Goal: Task Accomplishment & Management: Complete application form

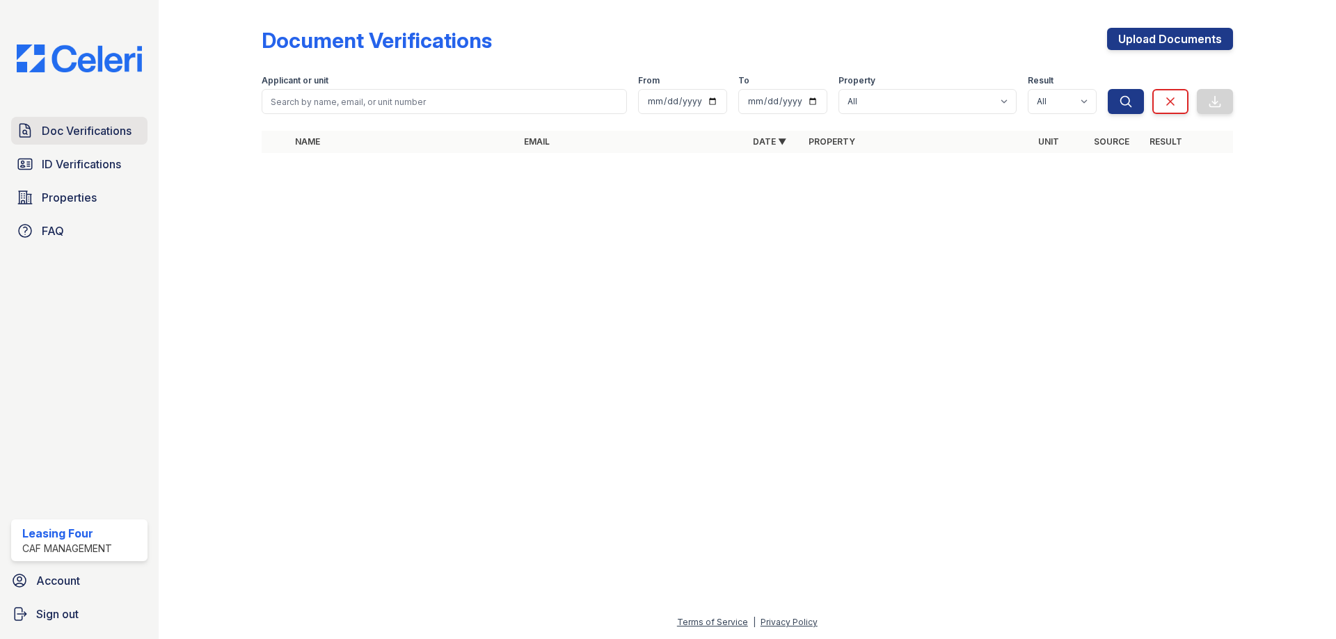
click at [74, 132] on span "Doc Verifications" at bounding box center [87, 130] width 90 height 17
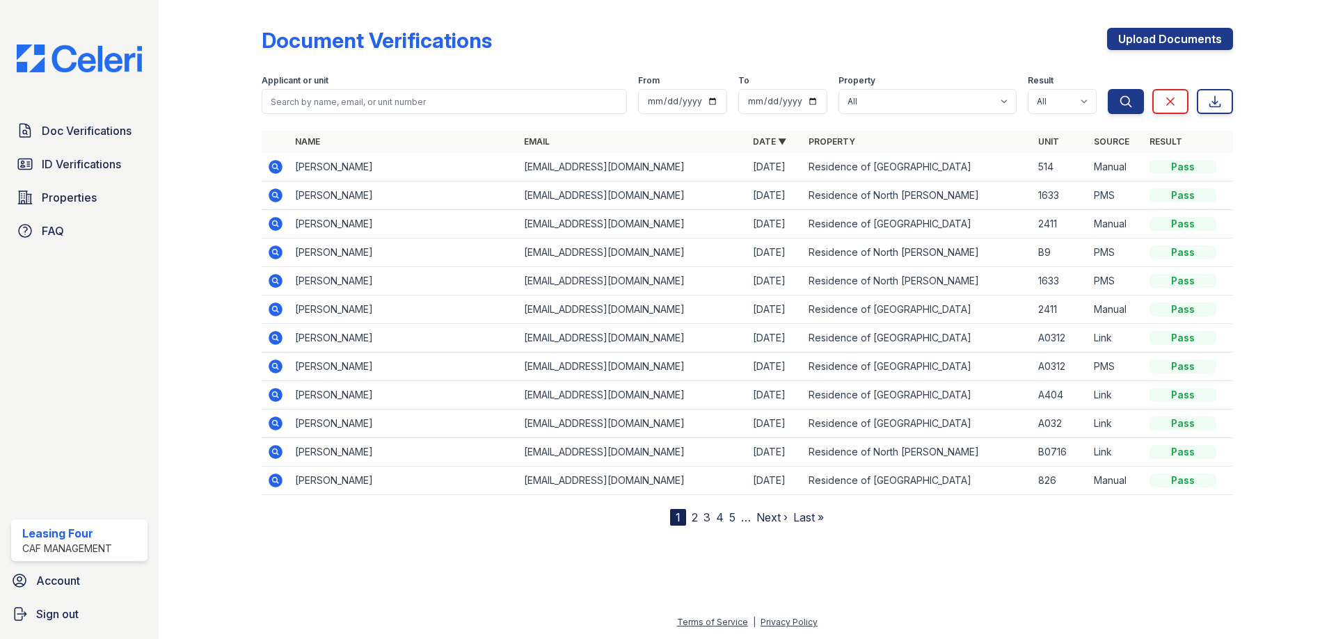
click at [1141, 40] on link "Upload Documents" at bounding box center [1170, 39] width 126 height 22
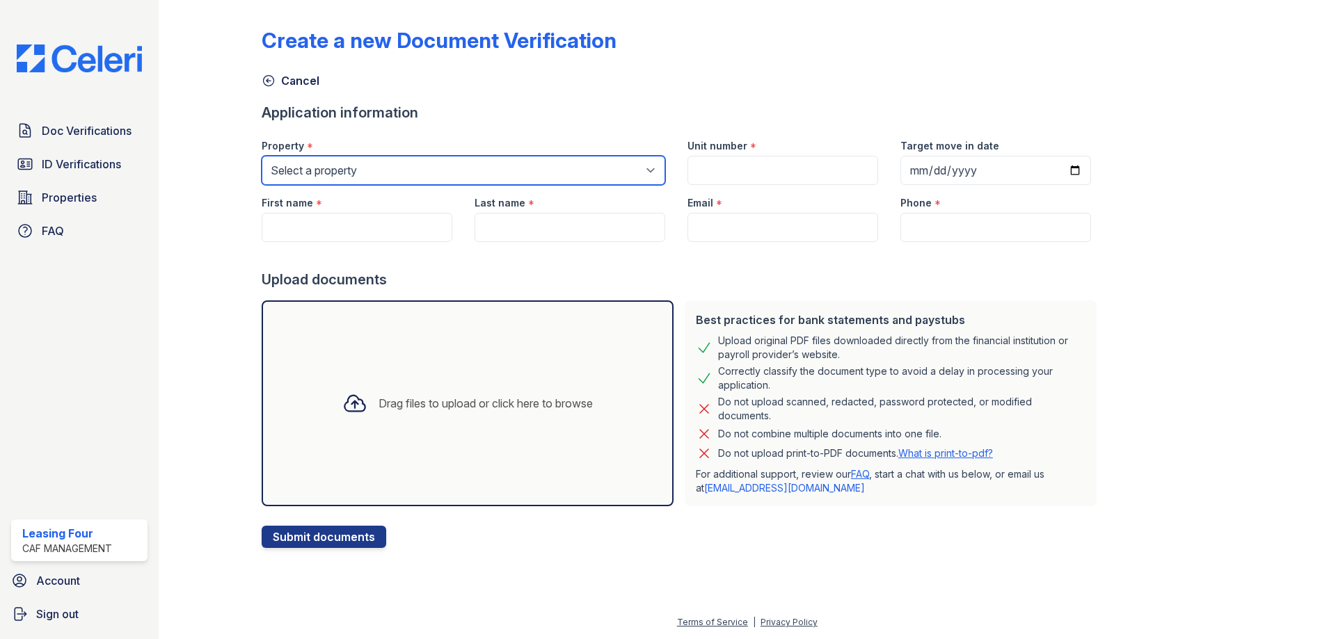
click at [468, 169] on select "Select a property Residence of North Dallas Residence of North Dallas II" at bounding box center [464, 170] width 404 height 29
select select "4593"
click at [262, 156] on select "Select a property Residence of North Dallas Residence of North Dallas II" at bounding box center [464, 170] width 404 height 29
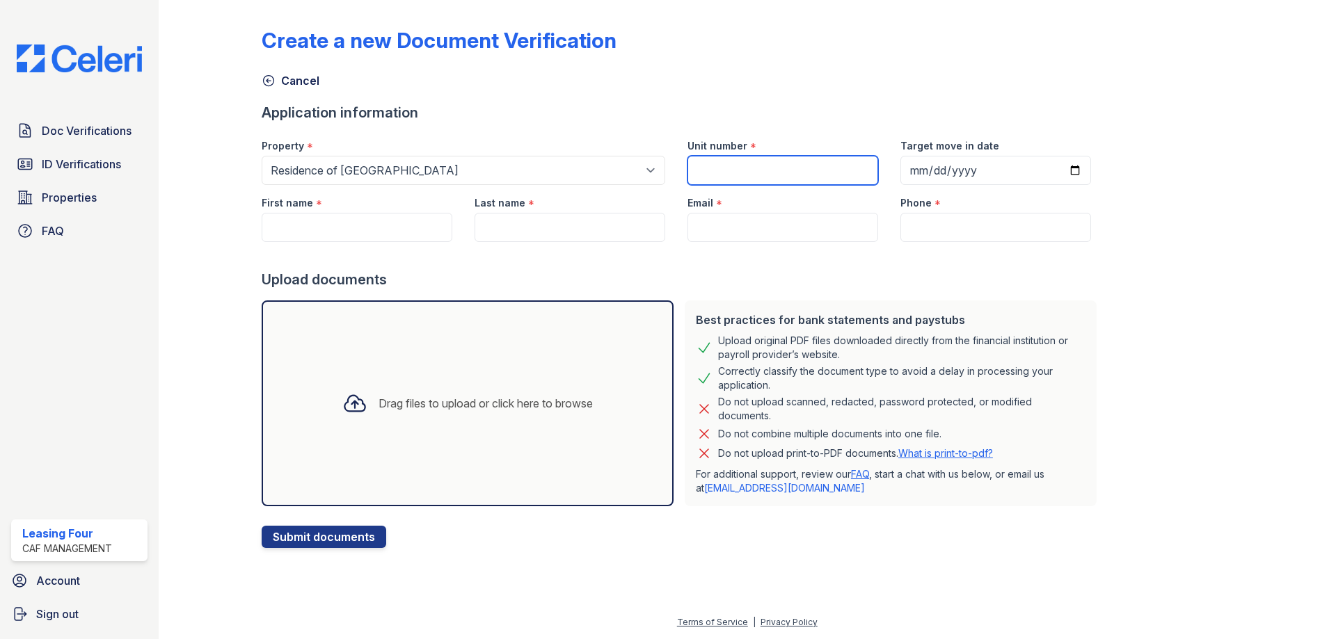
click at [705, 170] on input "Unit number" at bounding box center [782, 170] width 191 height 29
type input "514"
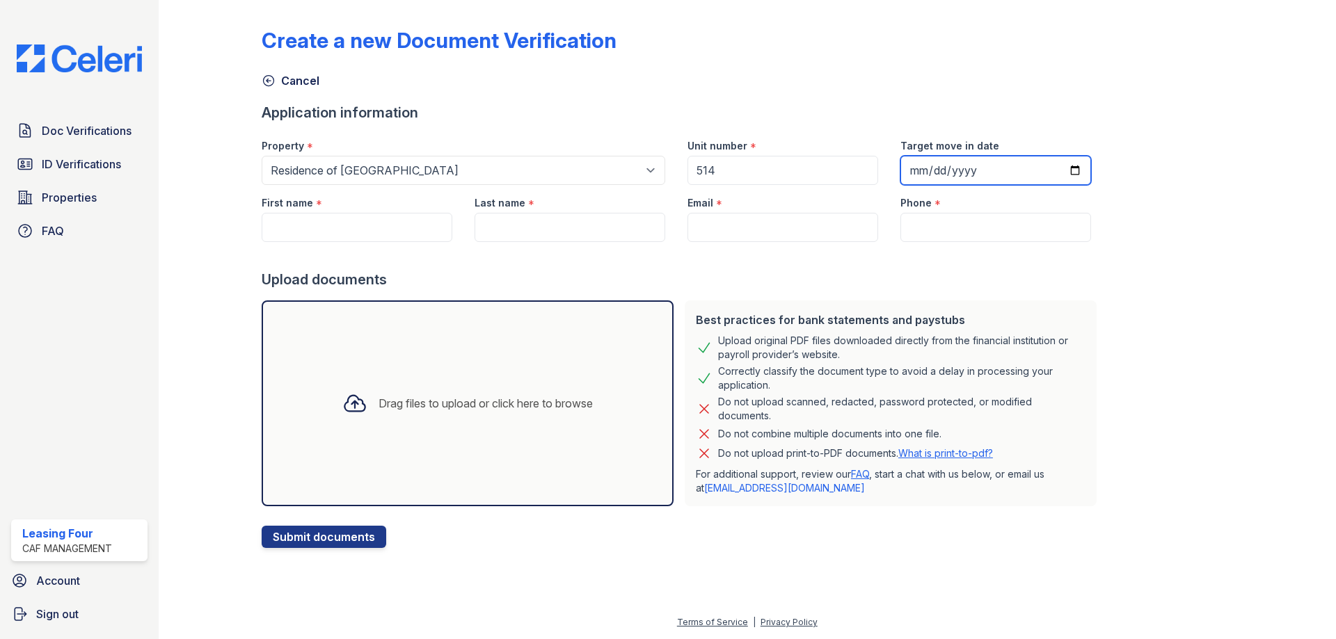
click at [905, 171] on input "Target move in date" at bounding box center [995, 170] width 191 height 29
type input "2025-10-15"
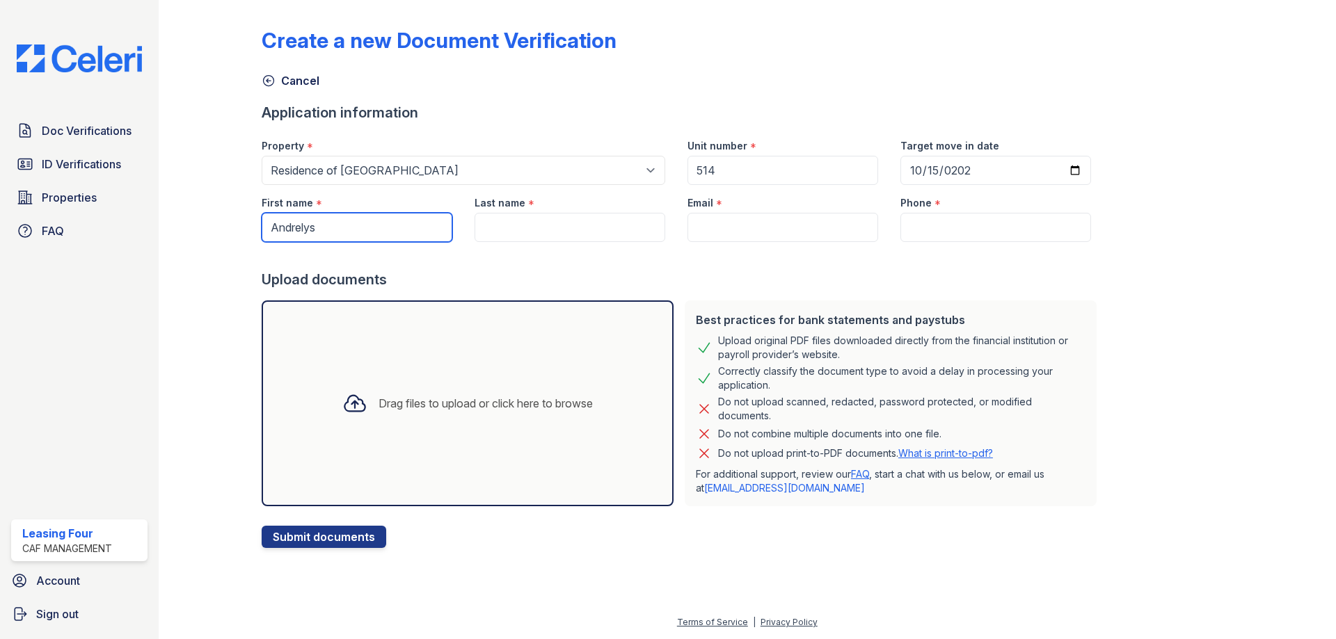
type input "Andrelys"
type input "Bolivar"
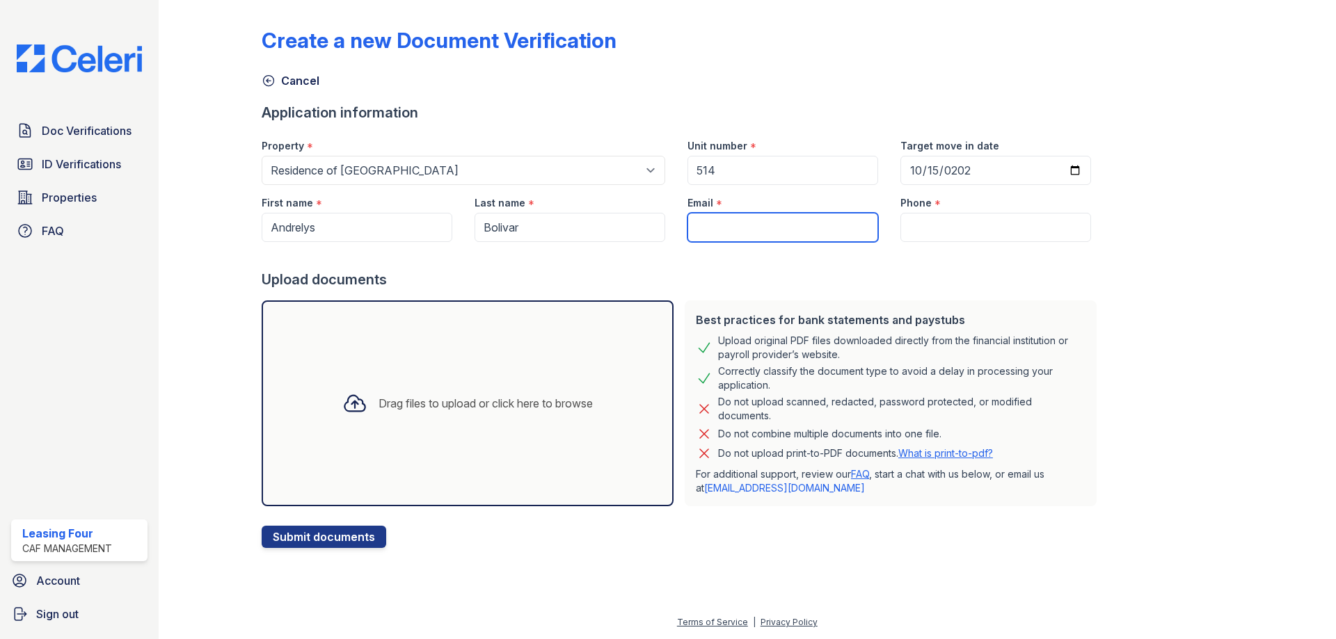
paste input "[EMAIL_ADDRESS][DOMAIN_NAME]"
type input "[EMAIL_ADDRESS][DOMAIN_NAME]"
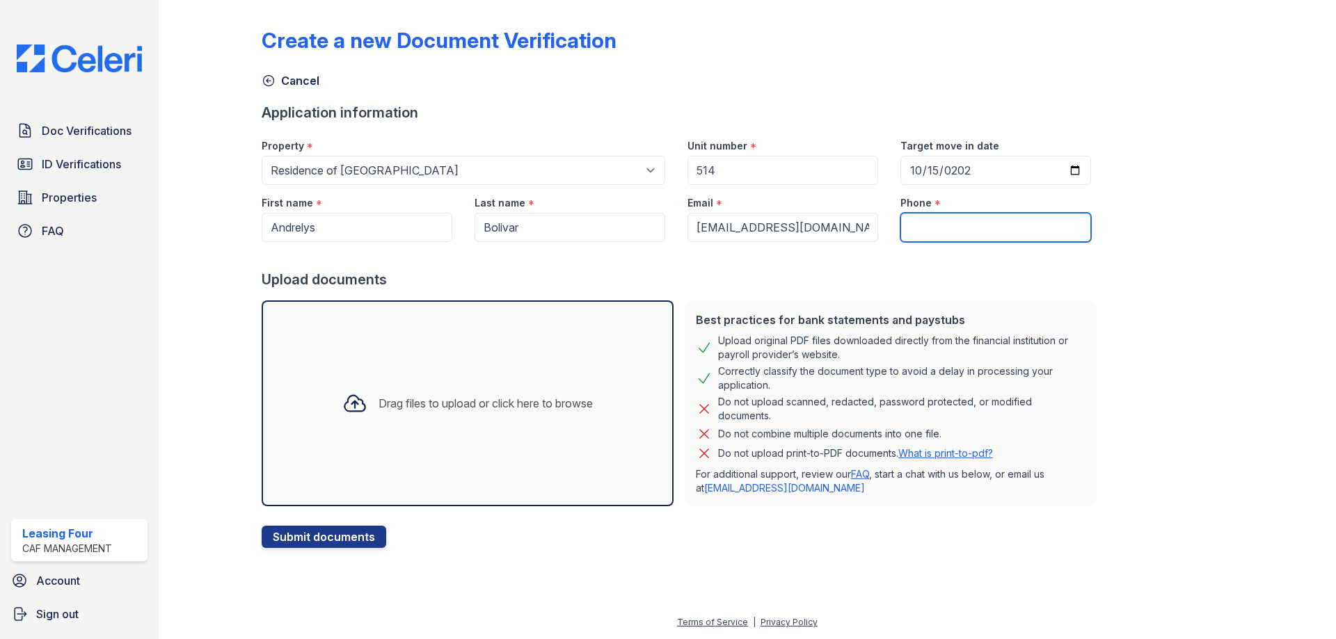
click at [928, 213] on input "Phone" at bounding box center [995, 227] width 191 height 29
paste input "(945) 268-5669"
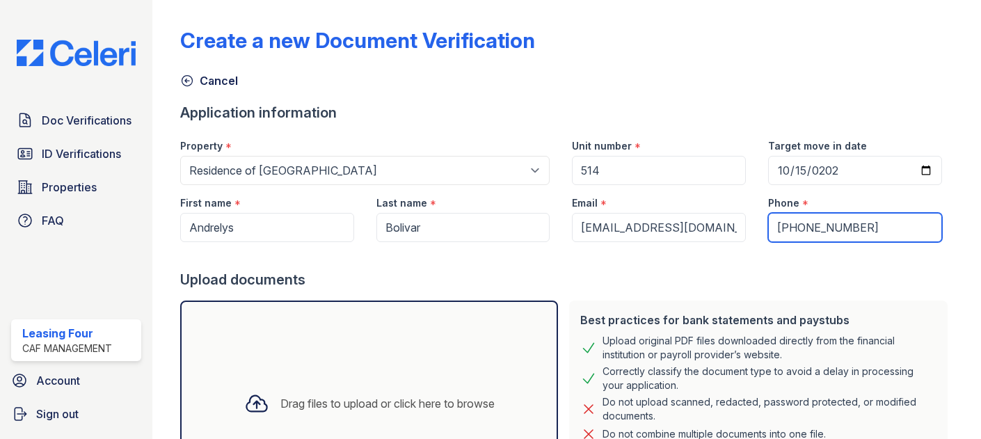
type input "(945) 268-5669"
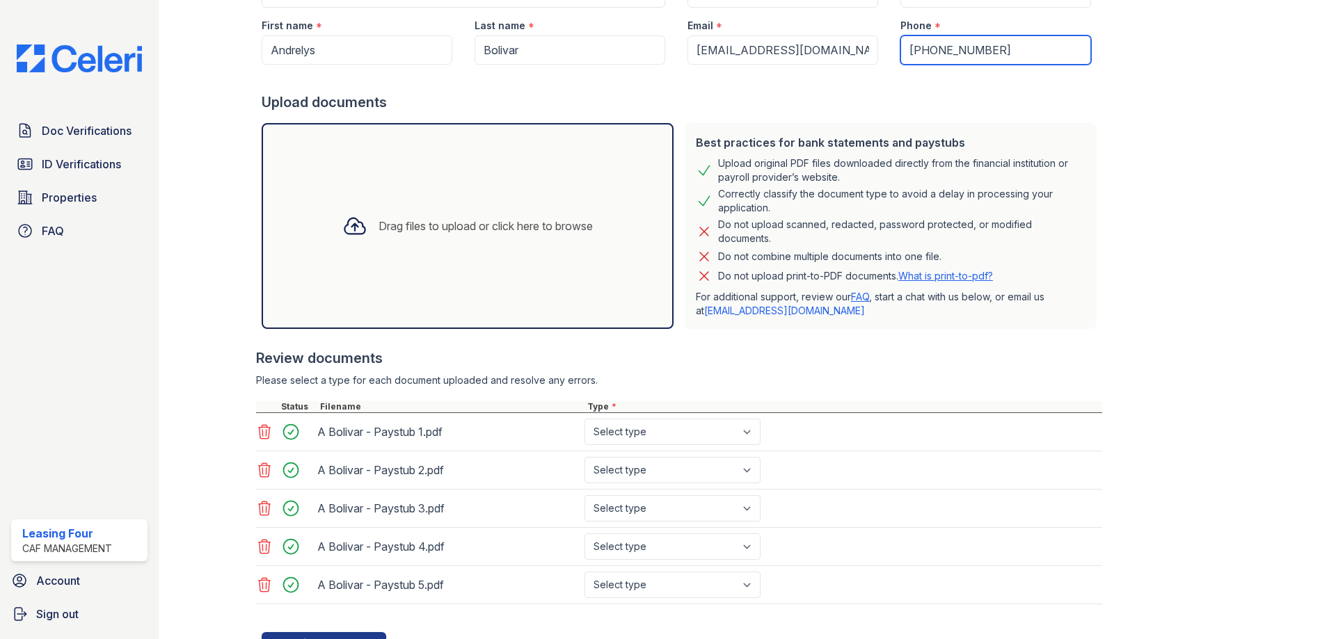
scroll to position [240, 0]
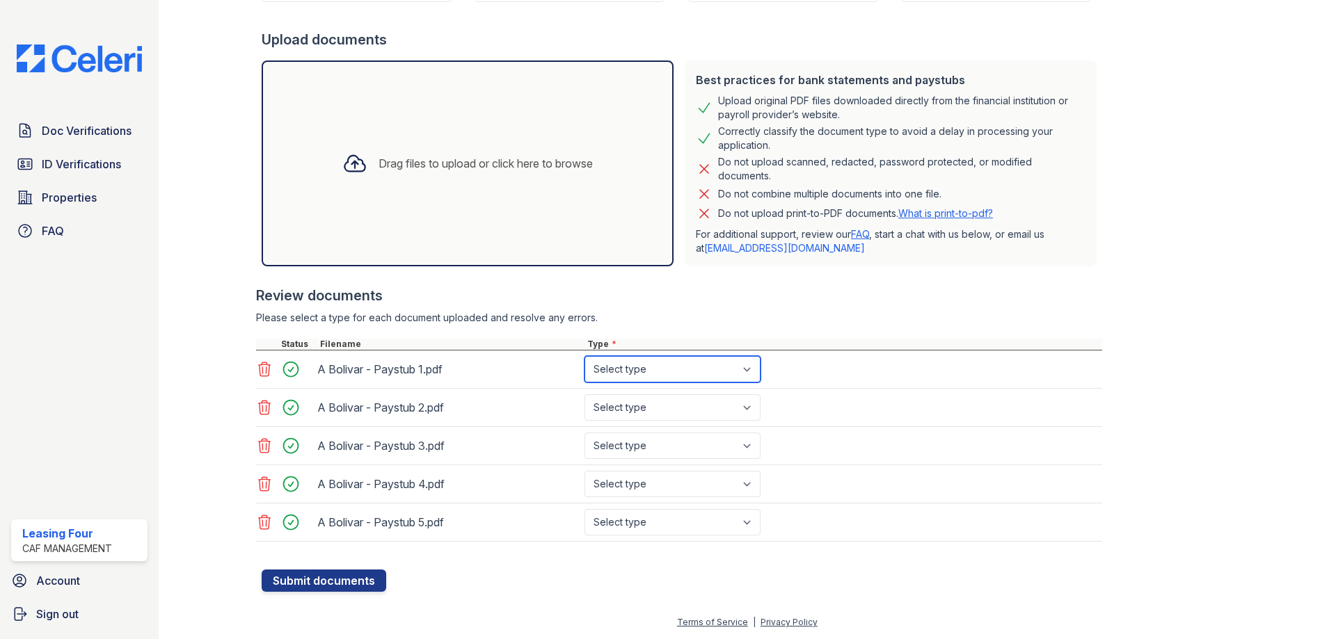
click at [624, 372] on select "Select type Paystub Bank Statement Offer Letter Tax Documents Benefit Award Let…" at bounding box center [672, 369] width 176 height 26
select select "paystub"
click at [584, 356] on select "Select type Paystub Bank Statement Offer Letter Tax Documents Benefit Award Let…" at bounding box center [672, 369] width 176 height 26
click at [631, 406] on select "Select type Paystub Bank Statement Offer Letter Tax Documents Benefit Award Let…" at bounding box center [672, 407] width 176 height 26
select select "paystub"
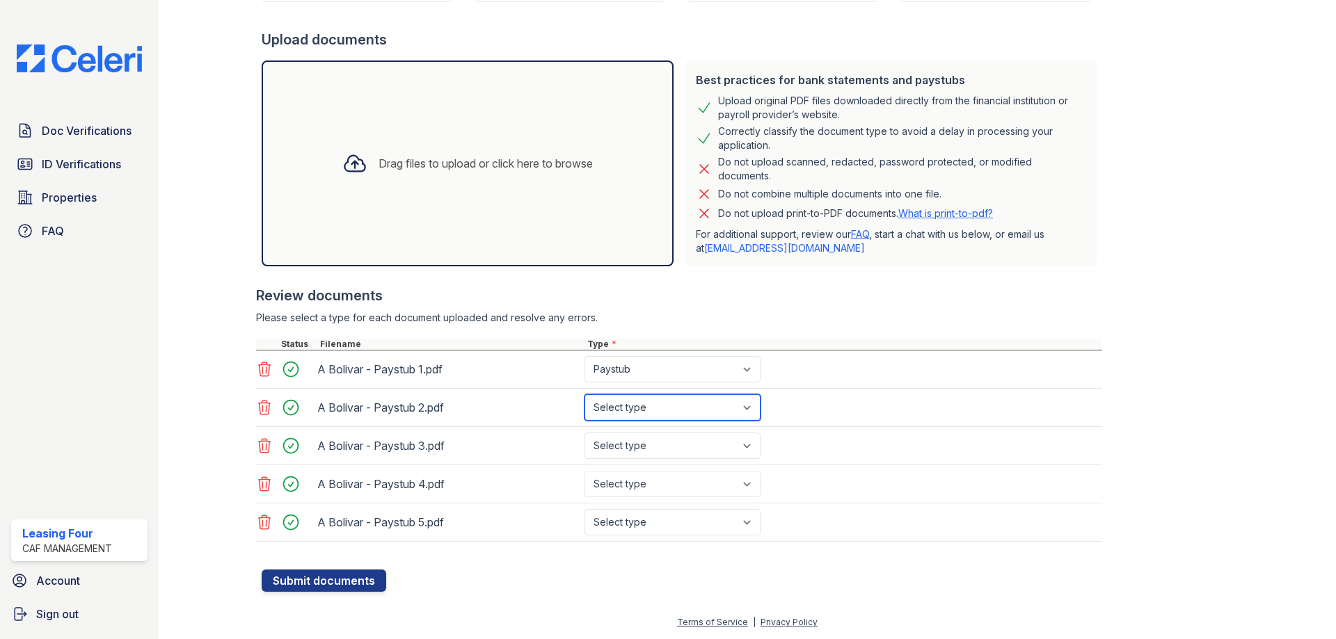
click at [584, 394] on select "Select type Paystub Bank Statement Offer Letter Tax Documents Benefit Award Let…" at bounding box center [672, 407] width 176 height 26
click at [643, 446] on select "Select type Paystub Bank Statement Offer Letter Tax Documents Benefit Award Let…" at bounding box center [672, 446] width 176 height 26
select select "paystub"
click at [584, 433] on select "Select type Paystub Bank Statement Offer Letter Tax Documents Benefit Award Let…" at bounding box center [672, 446] width 176 height 26
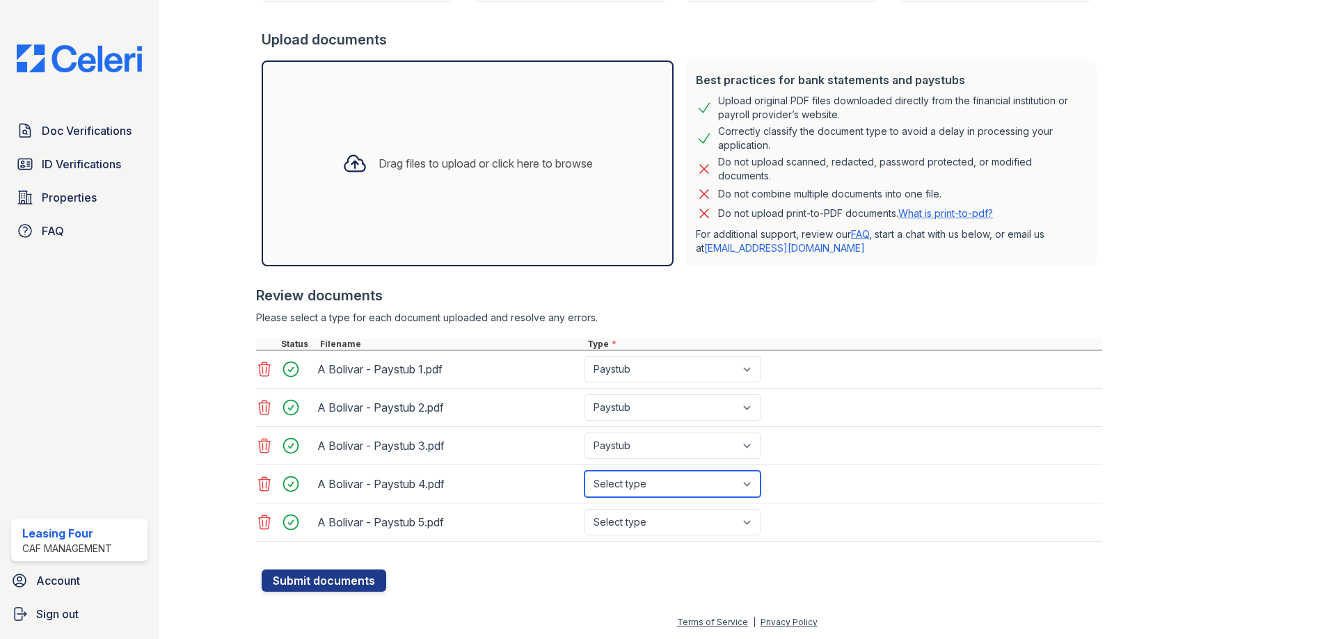
click at [641, 482] on select "Select type Paystub Bank Statement Offer Letter Tax Documents Benefit Award Let…" at bounding box center [672, 484] width 176 height 26
select select "paystub"
click at [584, 471] on select "Select type Paystub Bank Statement Offer Letter Tax Documents Benefit Award Let…" at bounding box center [672, 484] width 176 height 26
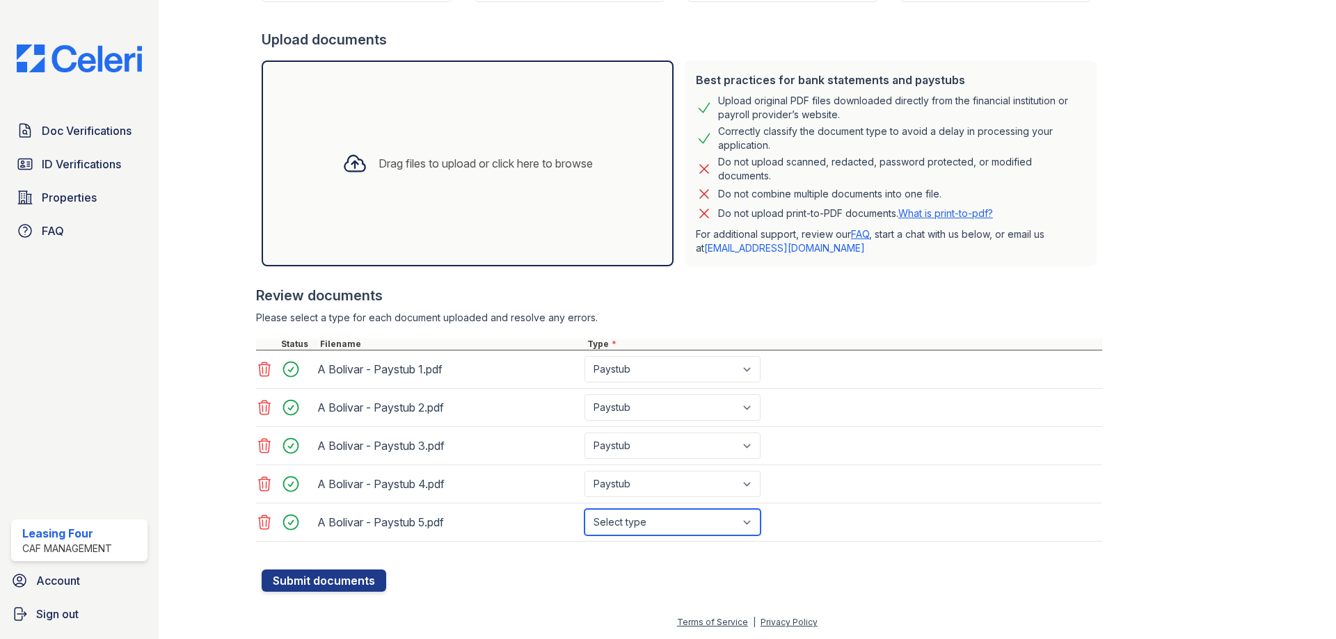
click at [640, 526] on select "Select type Paystub Bank Statement Offer Letter Tax Documents Benefit Award Let…" at bounding box center [672, 522] width 176 height 26
select select "paystub"
click at [584, 509] on select "Select type Paystub Bank Statement Offer Letter Tax Documents Benefit Award Let…" at bounding box center [672, 522] width 176 height 26
click at [344, 577] on button "Submit documents" at bounding box center [324, 581] width 125 height 22
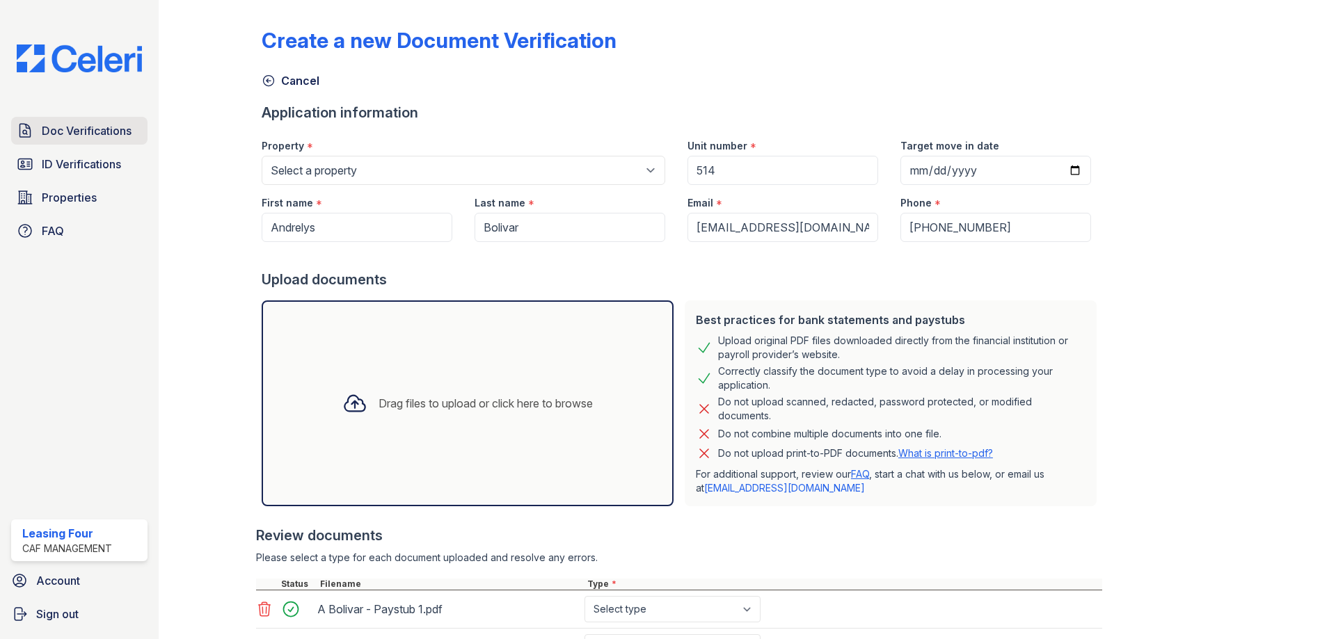
click at [79, 135] on span "Doc Verifications" at bounding box center [87, 130] width 90 height 17
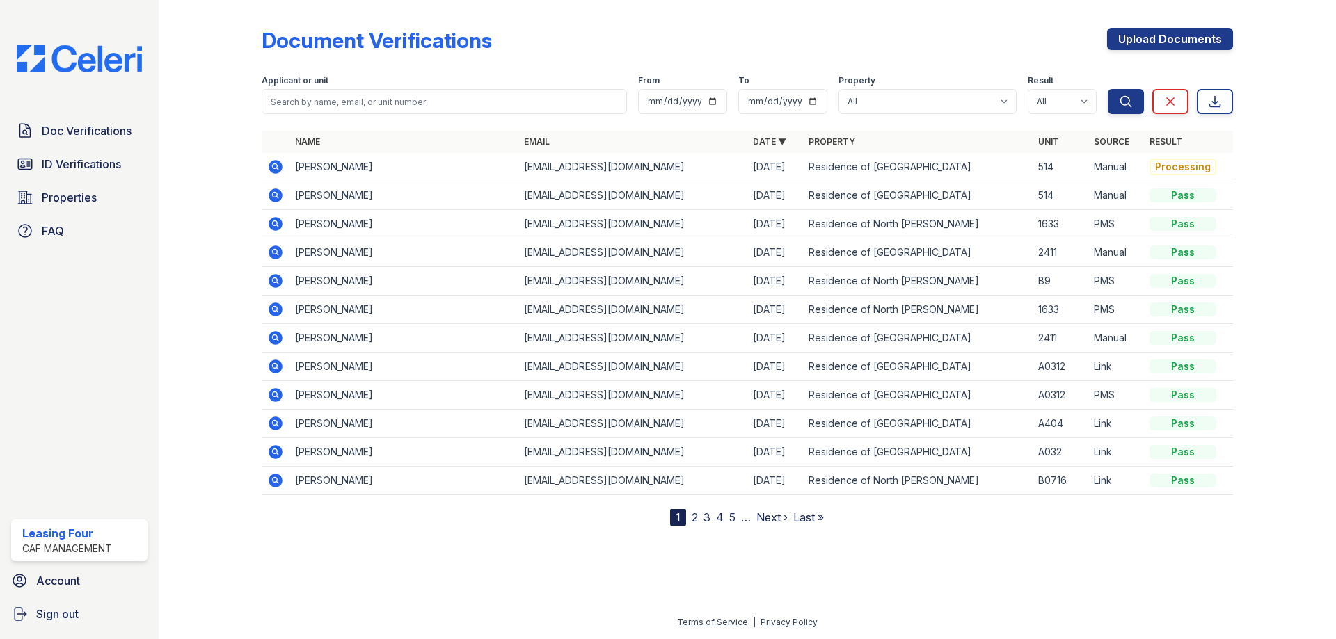
click at [276, 195] on icon at bounding box center [274, 194] width 3 height 3
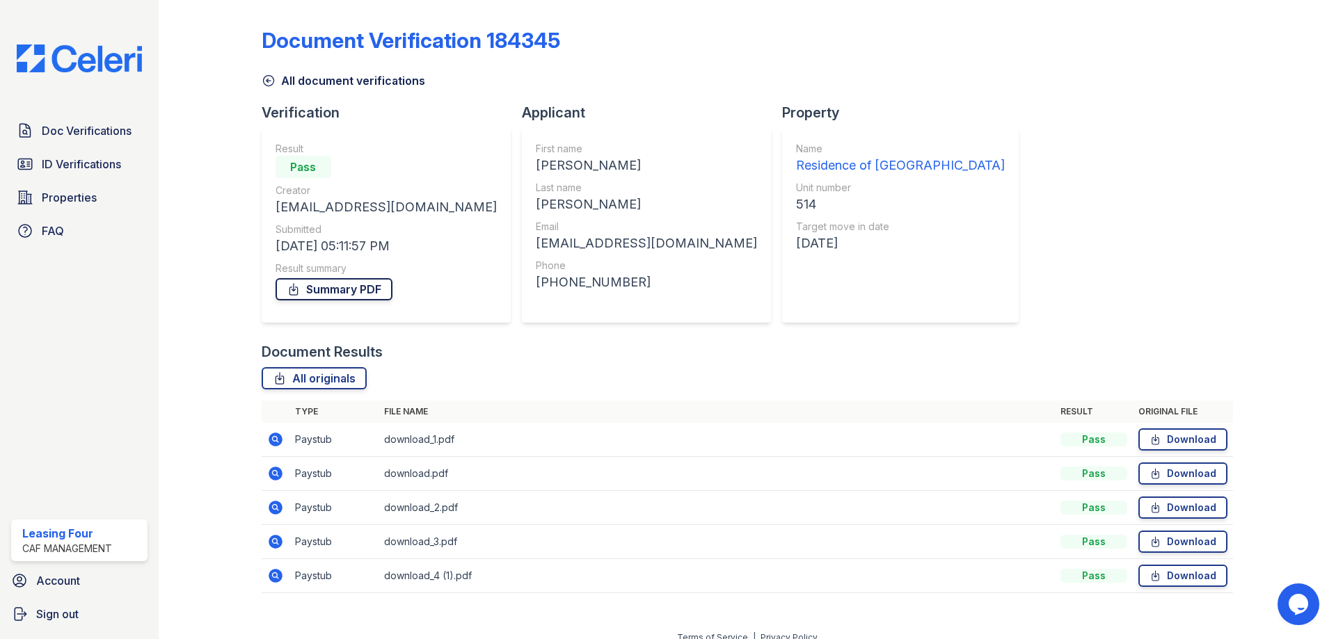
click at [314, 289] on link "Summary PDF" at bounding box center [334, 289] width 117 height 22
click at [77, 141] on link "Doc Verifications" at bounding box center [79, 131] width 136 height 28
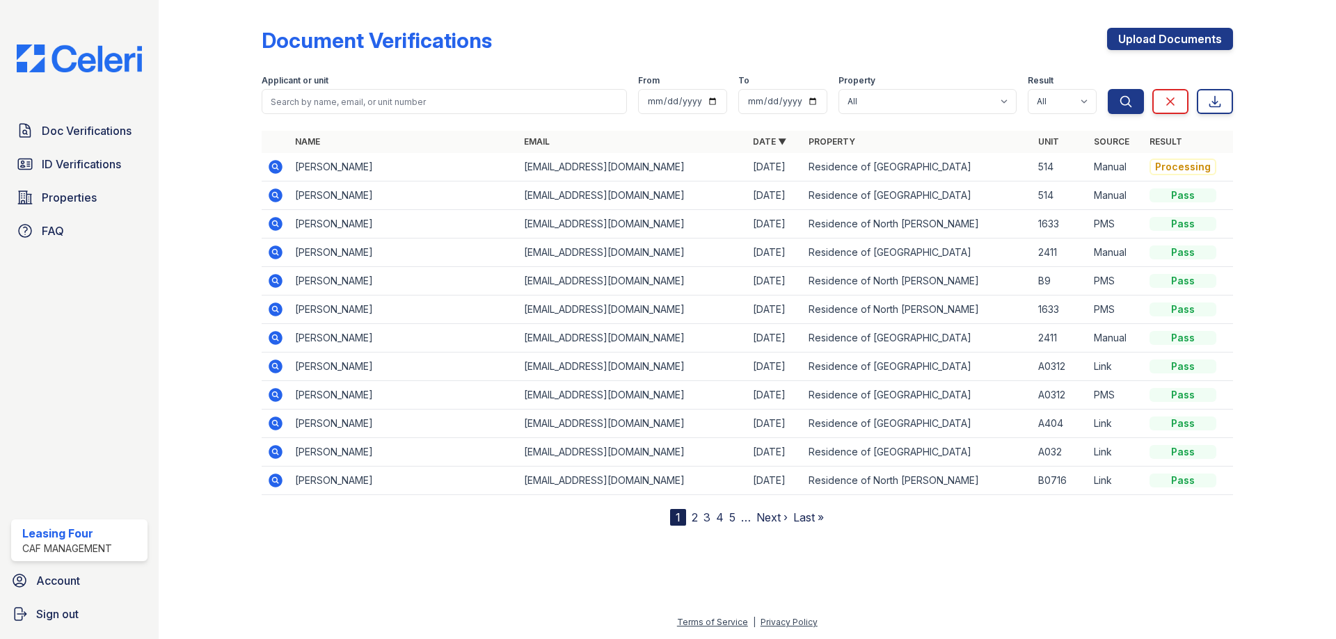
click at [276, 171] on icon at bounding box center [276, 167] width 14 height 14
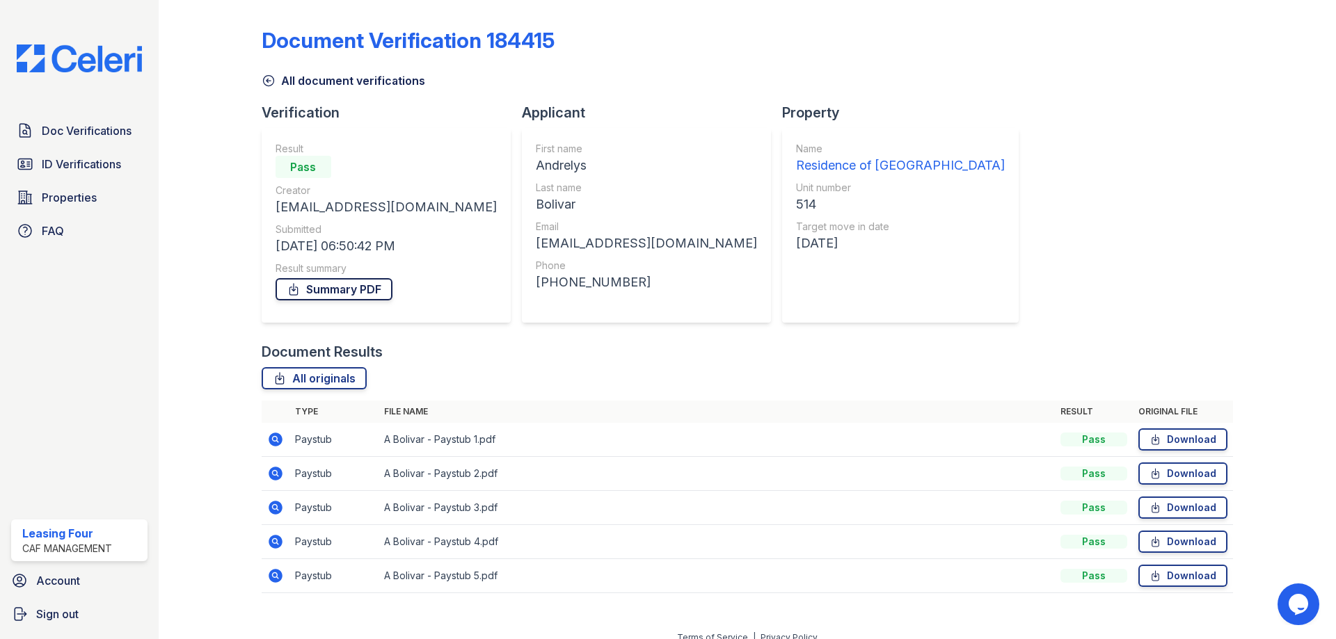
click at [330, 281] on link "Summary PDF" at bounding box center [334, 289] width 117 height 22
click at [104, 152] on link "ID Verifications" at bounding box center [79, 164] width 136 height 28
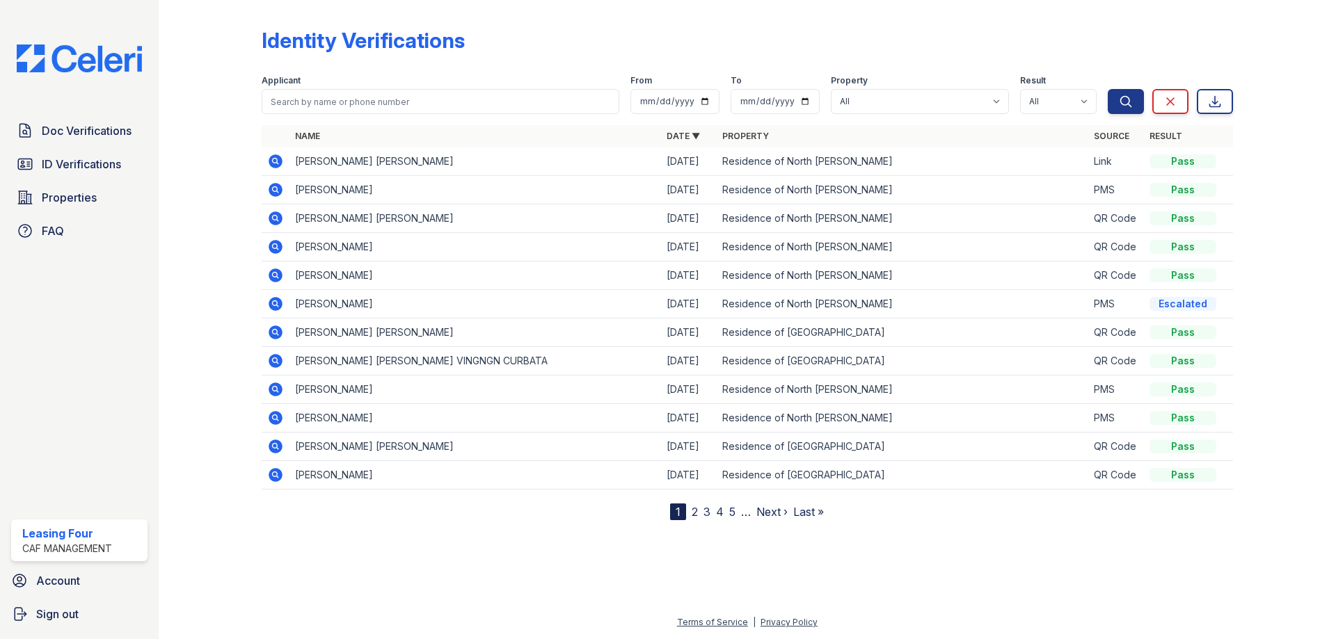
click at [278, 394] on icon at bounding box center [276, 390] width 14 height 14
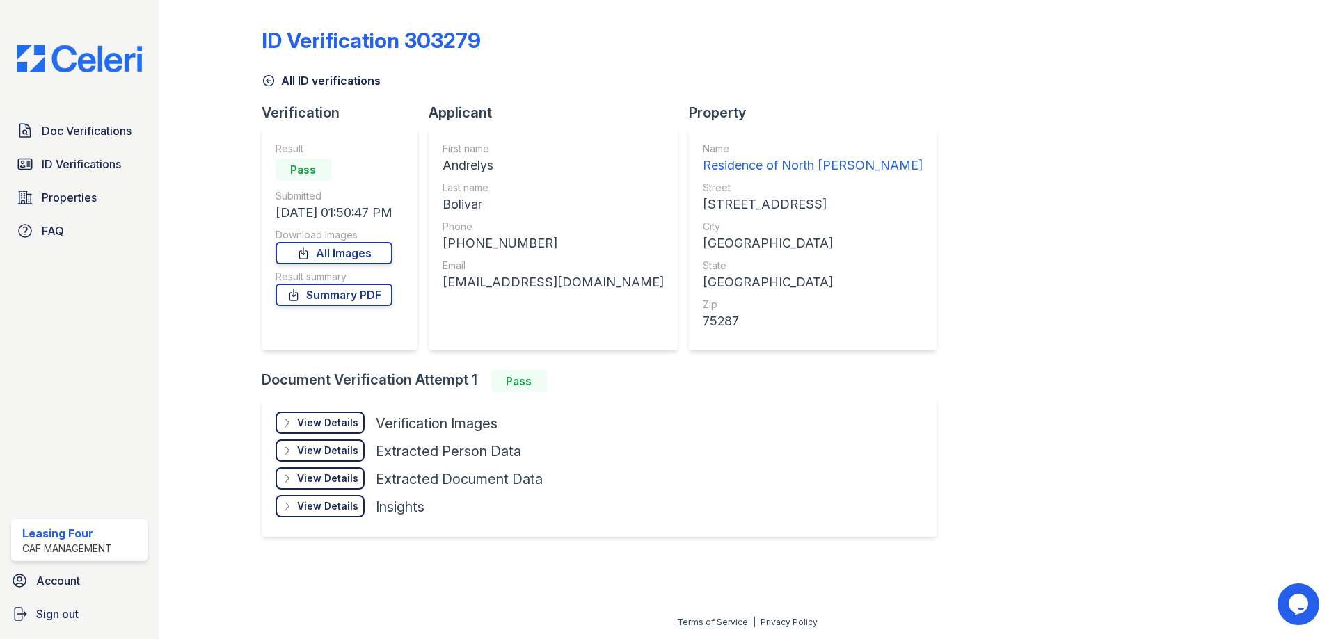
click at [315, 420] on div "View Details" at bounding box center [327, 423] width 61 height 14
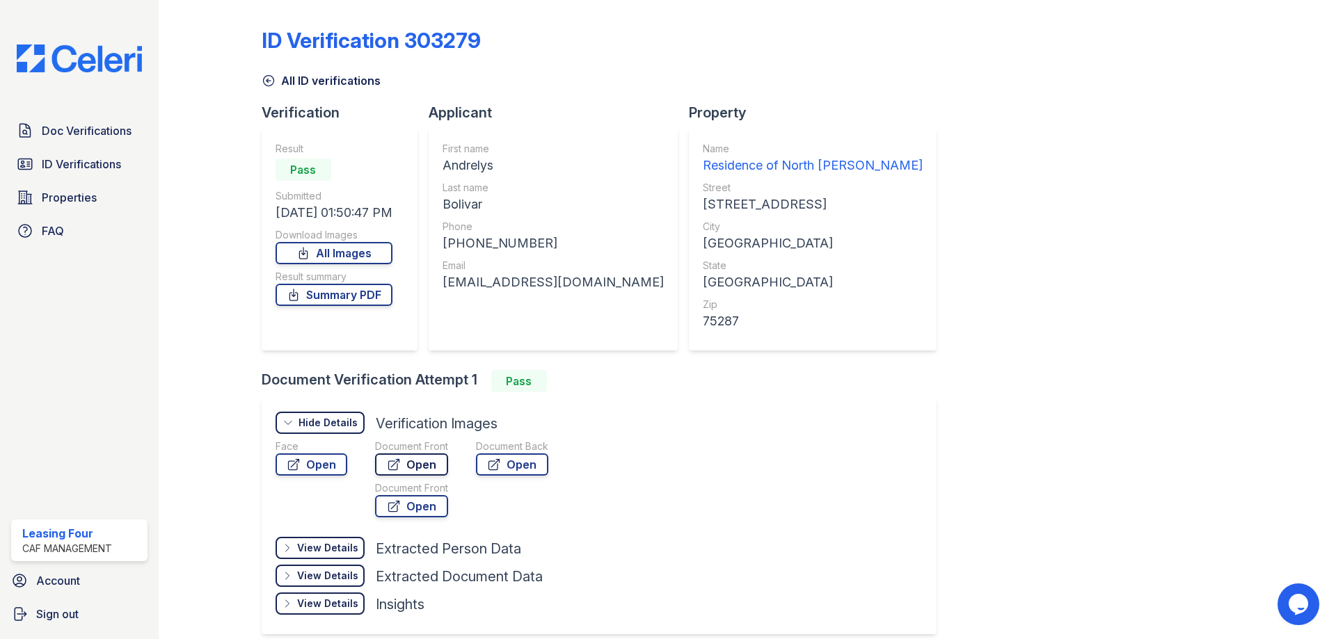
click at [420, 463] on link "Open" at bounding box center [411, 465] width 73 height 22
click at [377, 290] on link "Summary PDF" at bounding box center [334, 295] width 117 height 22
click at [411, 468] on link "Open" at bounding box center [411, 465] width 73 height 22
click at [85, 168] on span "ID Verifications" at bounding box center [81, 164] width 79 height 17
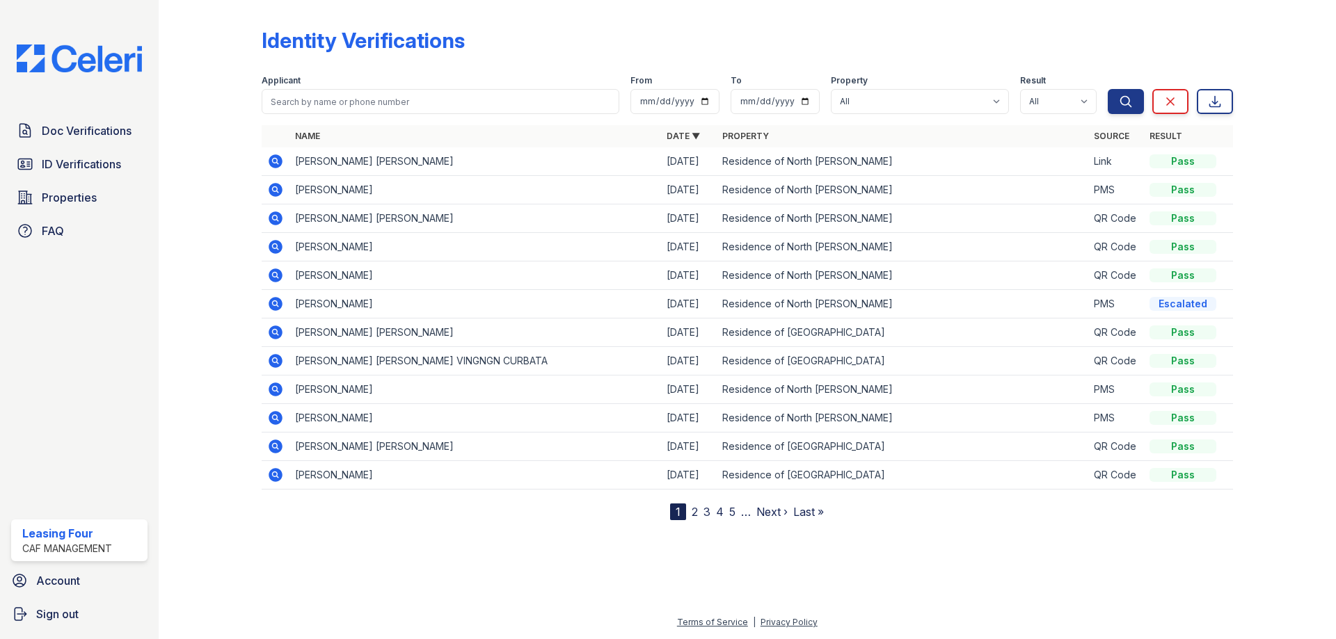
click at [280, 446] on icon at bounding box center [276, 447] width 14 height 14
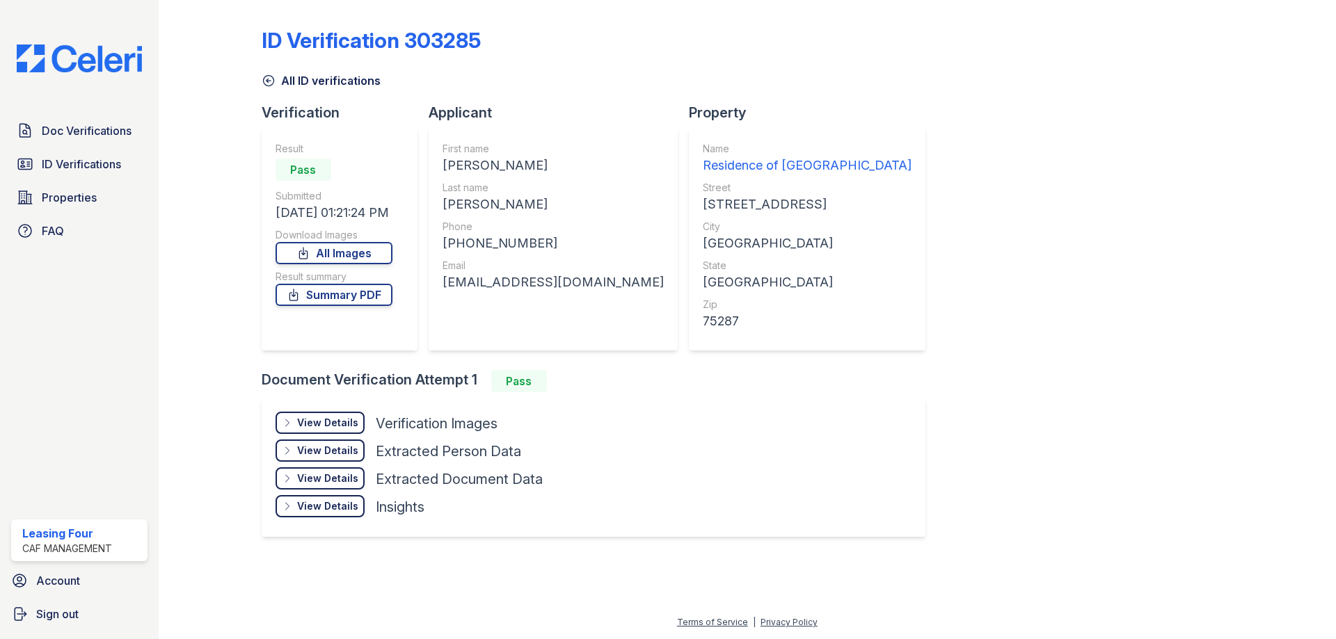
click at [316, 420] on div "View Details" at bounding box center [327, 423] width 61 height 14
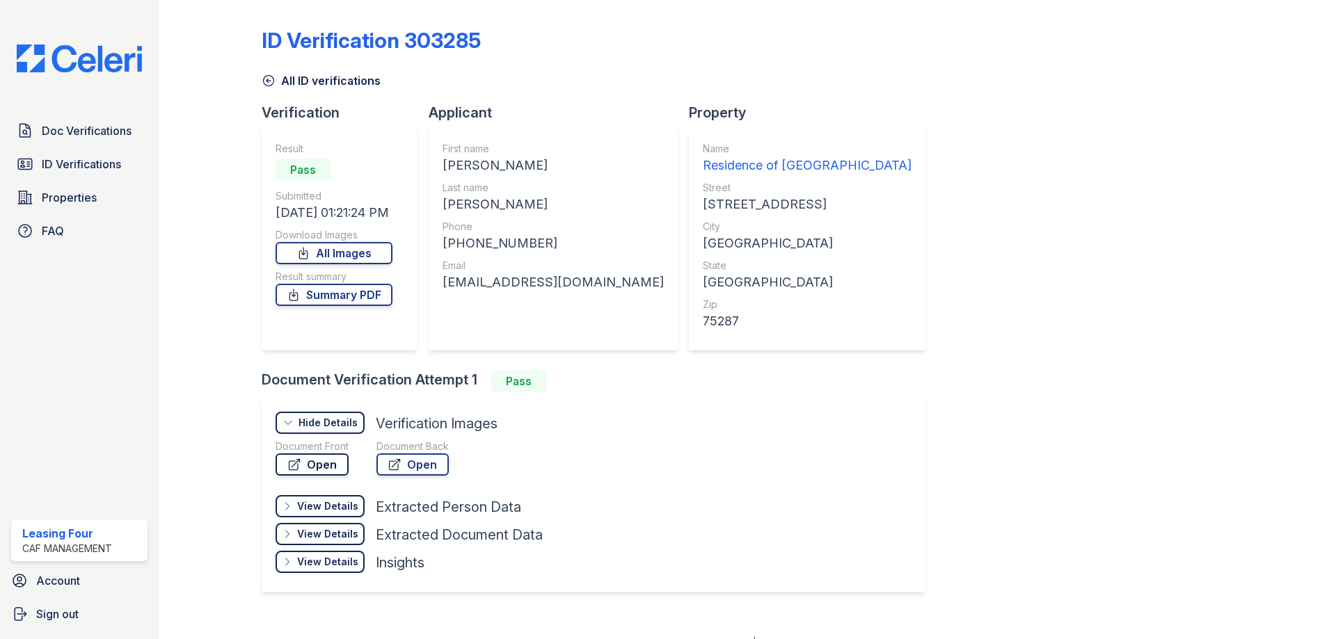
click at [307, 467] on link "Open" at bounding box center [312, 465] width 73 height 22
click at [324, 287] on link "Summary PDF" at bounding box center [334, 295] width 117 height 22
